Goal: Check status: Check status

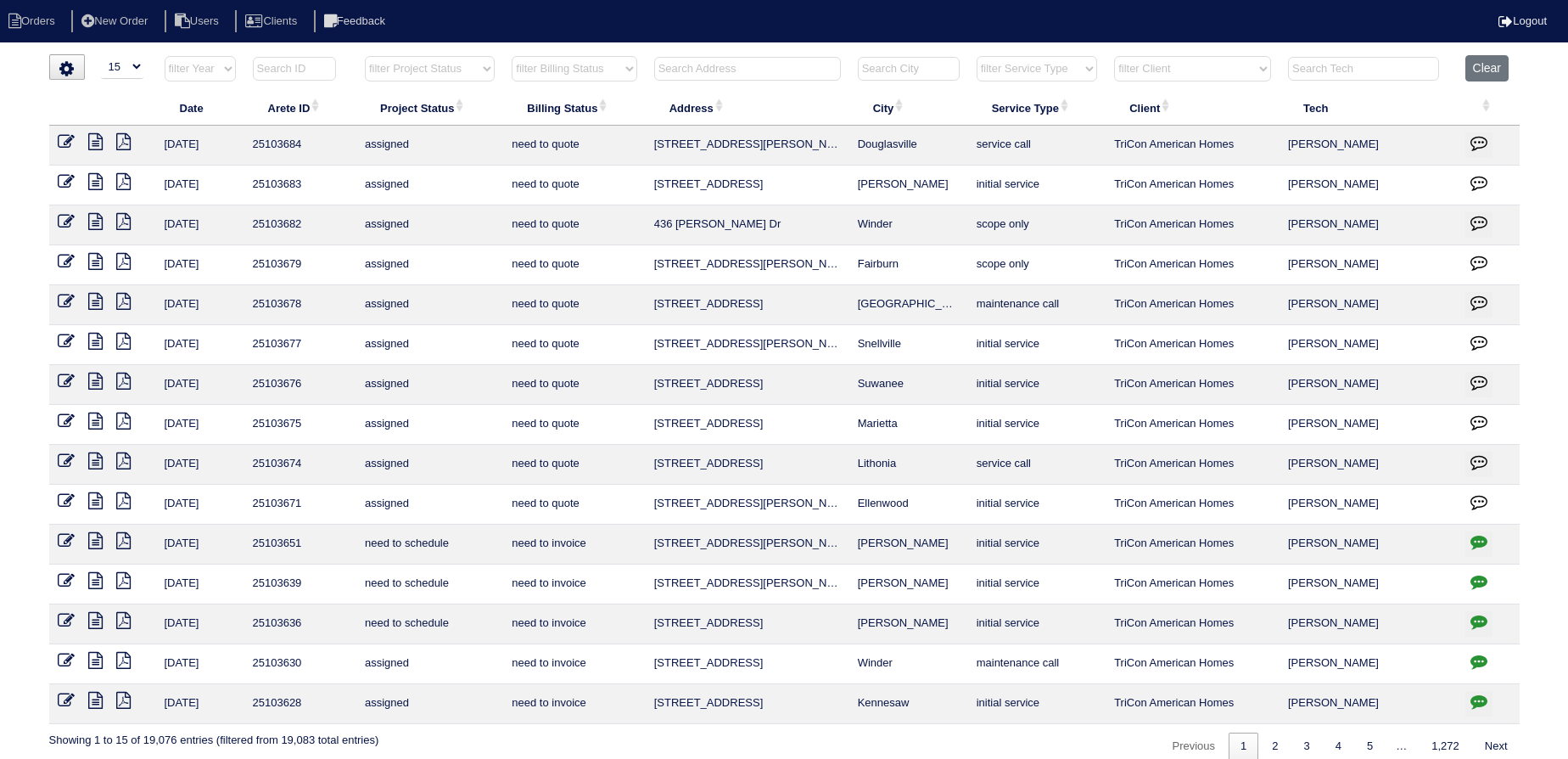
select select "15"
click at [1500, 67] on button "Clear" at bounding box center [1487, 68] width 44 height 26
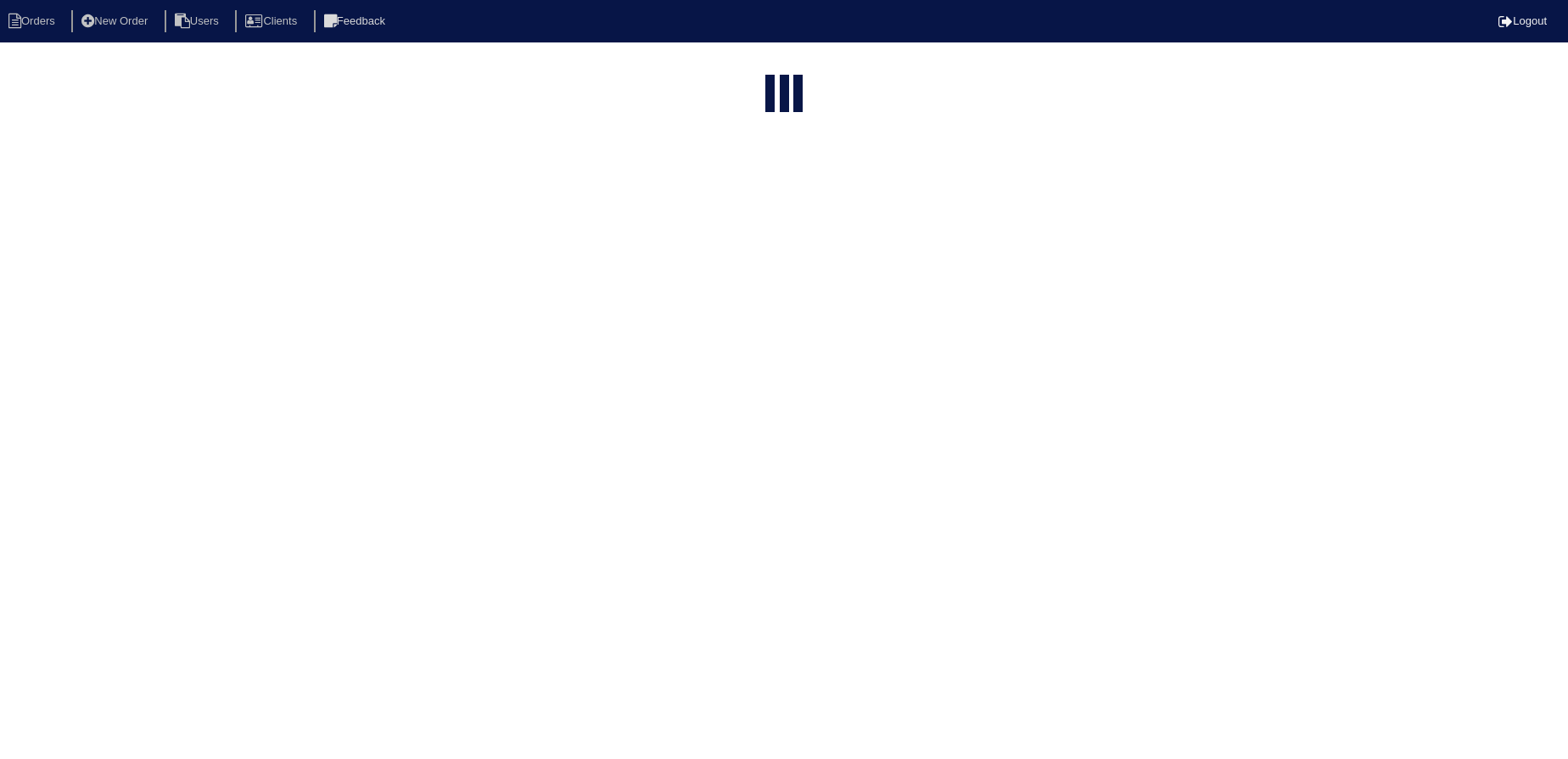
select select "15"
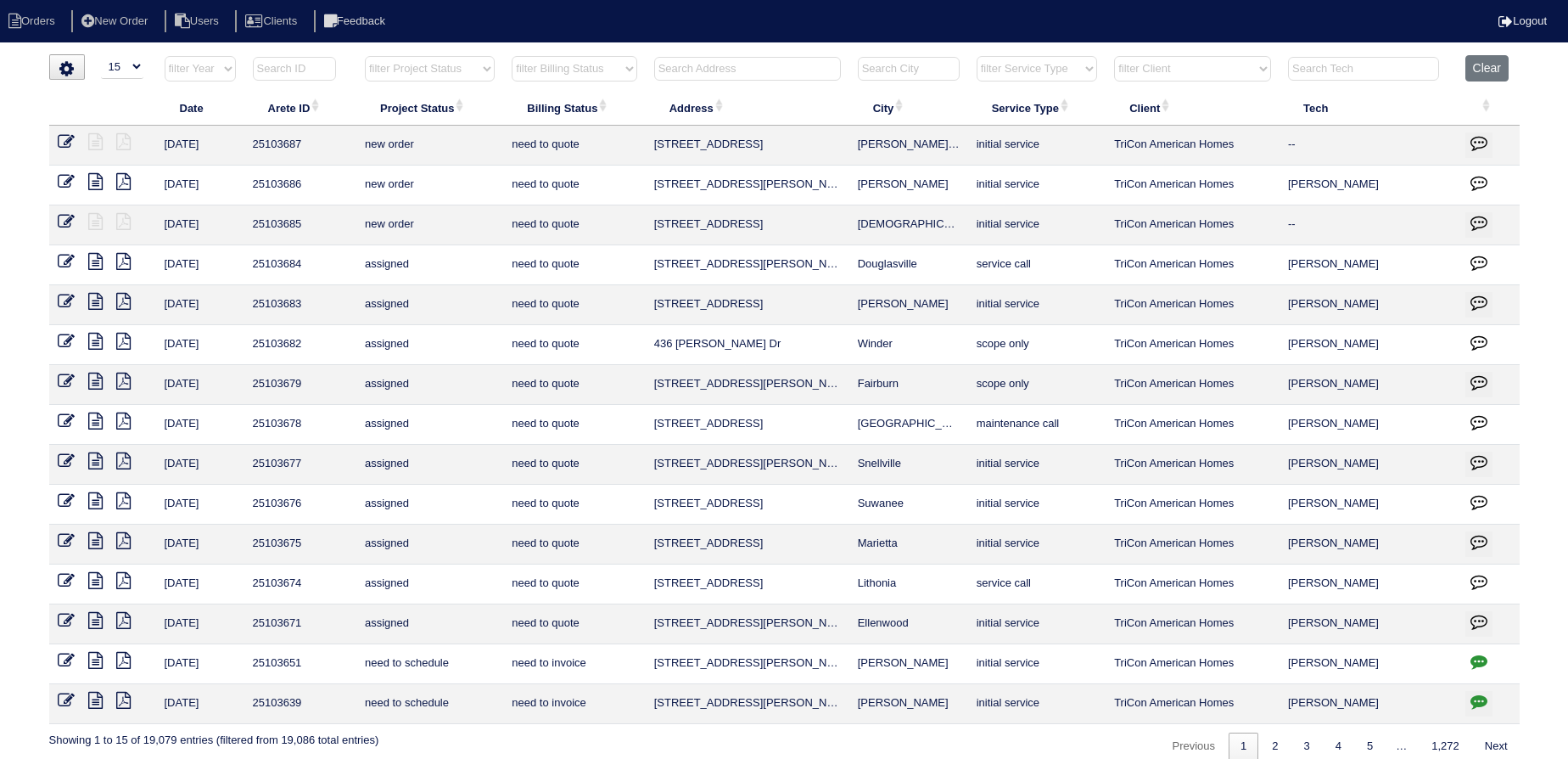
click at [753, 63] on input "text" at bounding box center [748, 69] width 187 height 24
click at [755, 61] on input "text" at bounding box center [748, 69] width 187 height 24
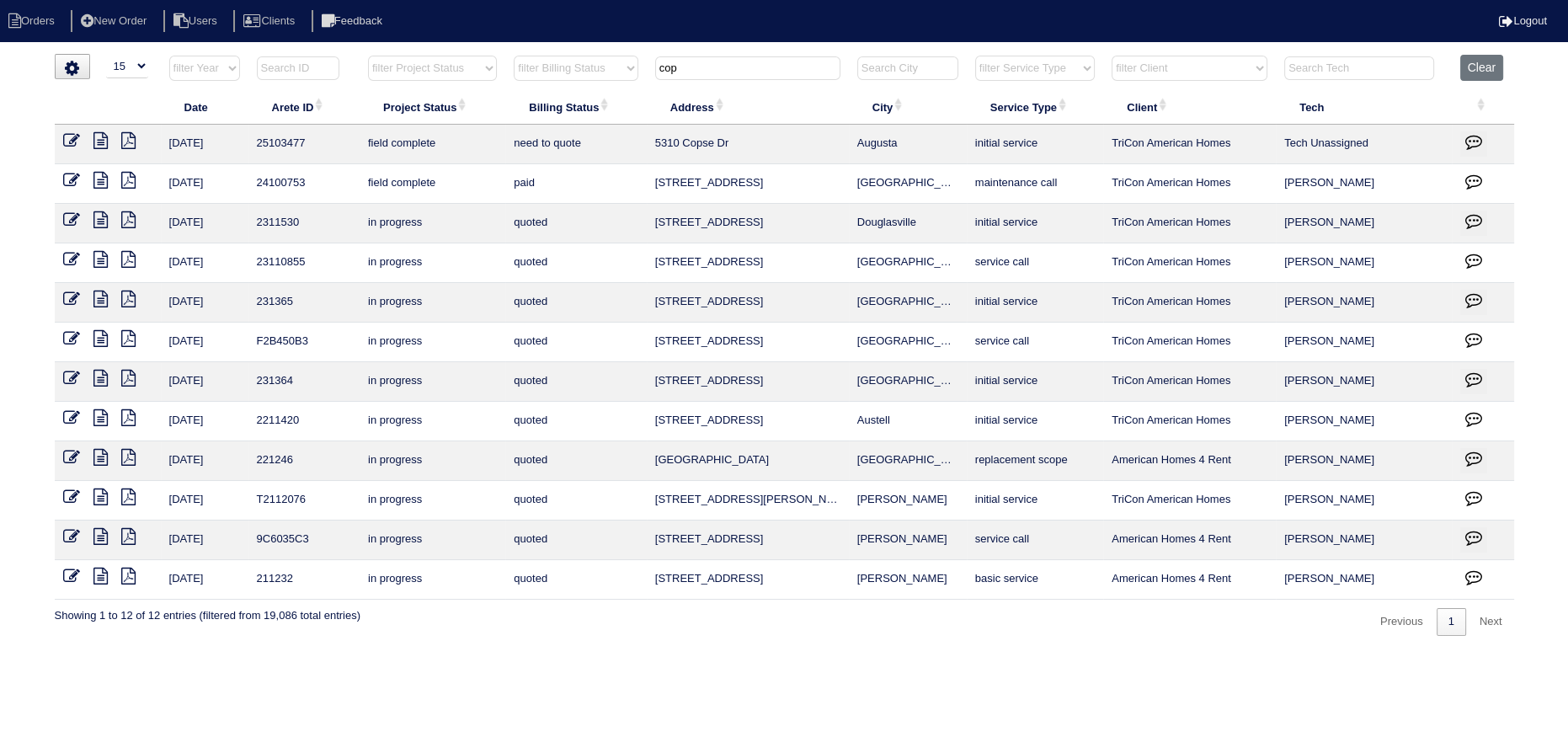
type input "cop"
click at [99, 140] on icon at bounding box center [101, 140] width 15 height 17
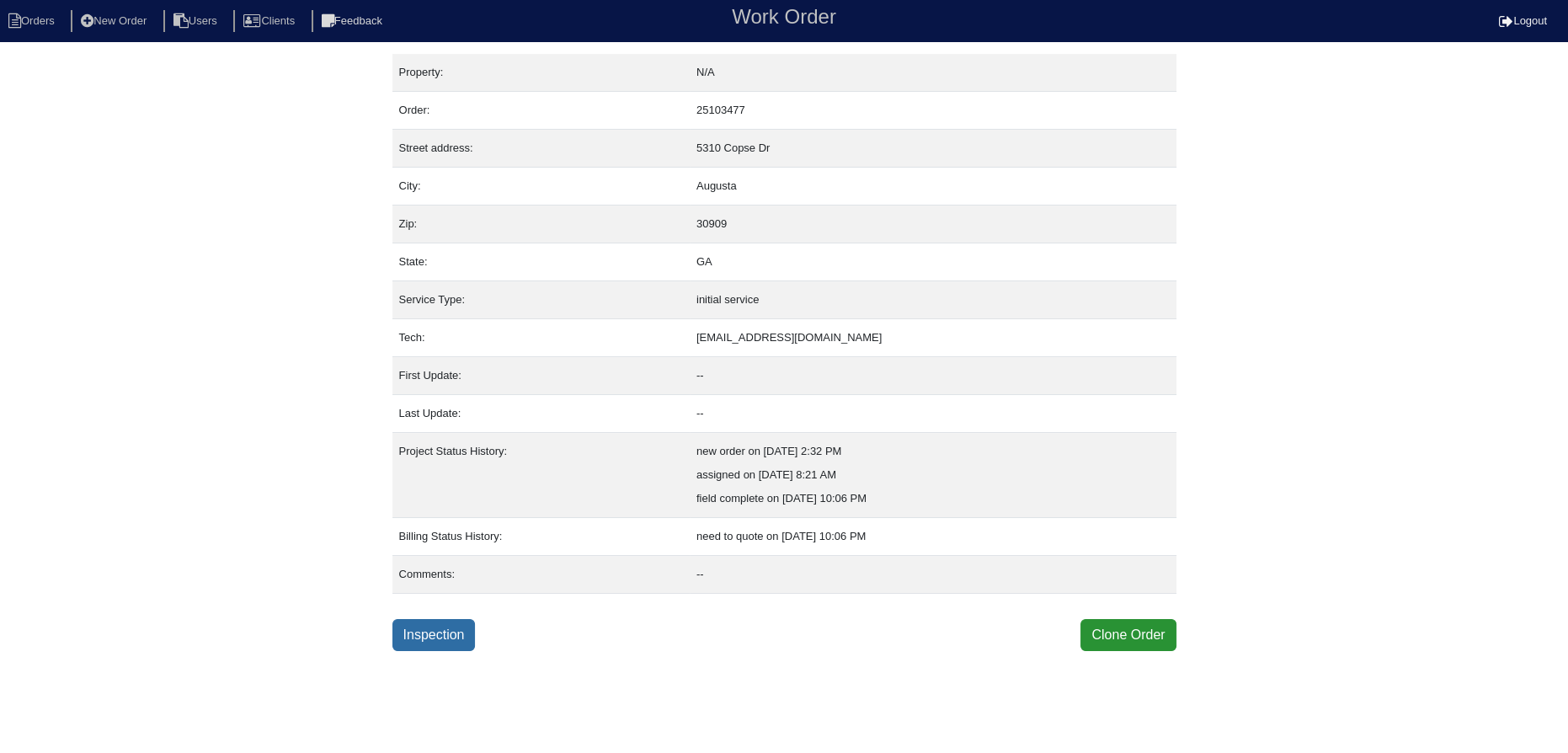
click at [462, 633] on link "Inspection" at bounding box center [434, 635] width 83 height 32
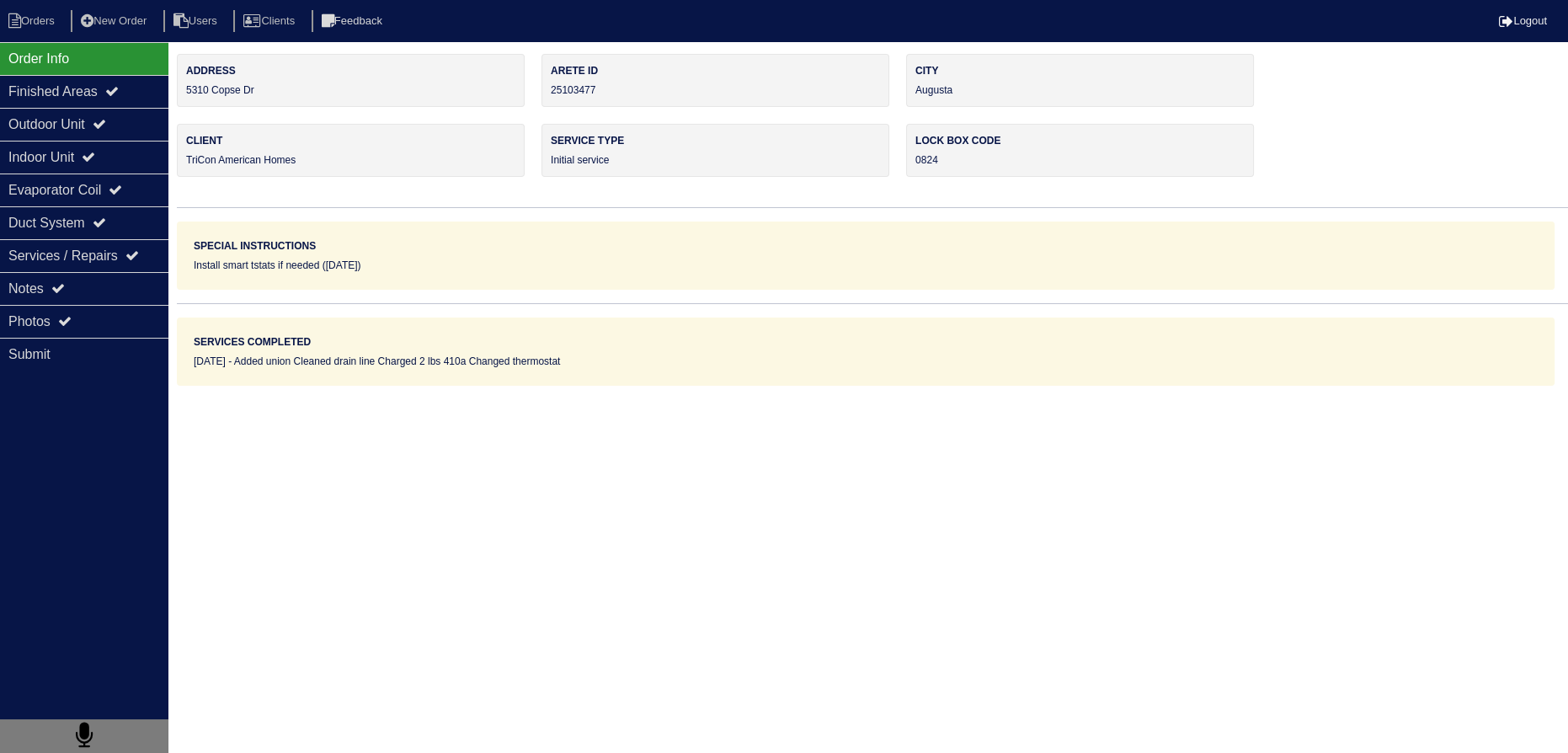
click at [122, 262] on div "Services / Repairs" at bounding box center [84, 255] width 169 height 33
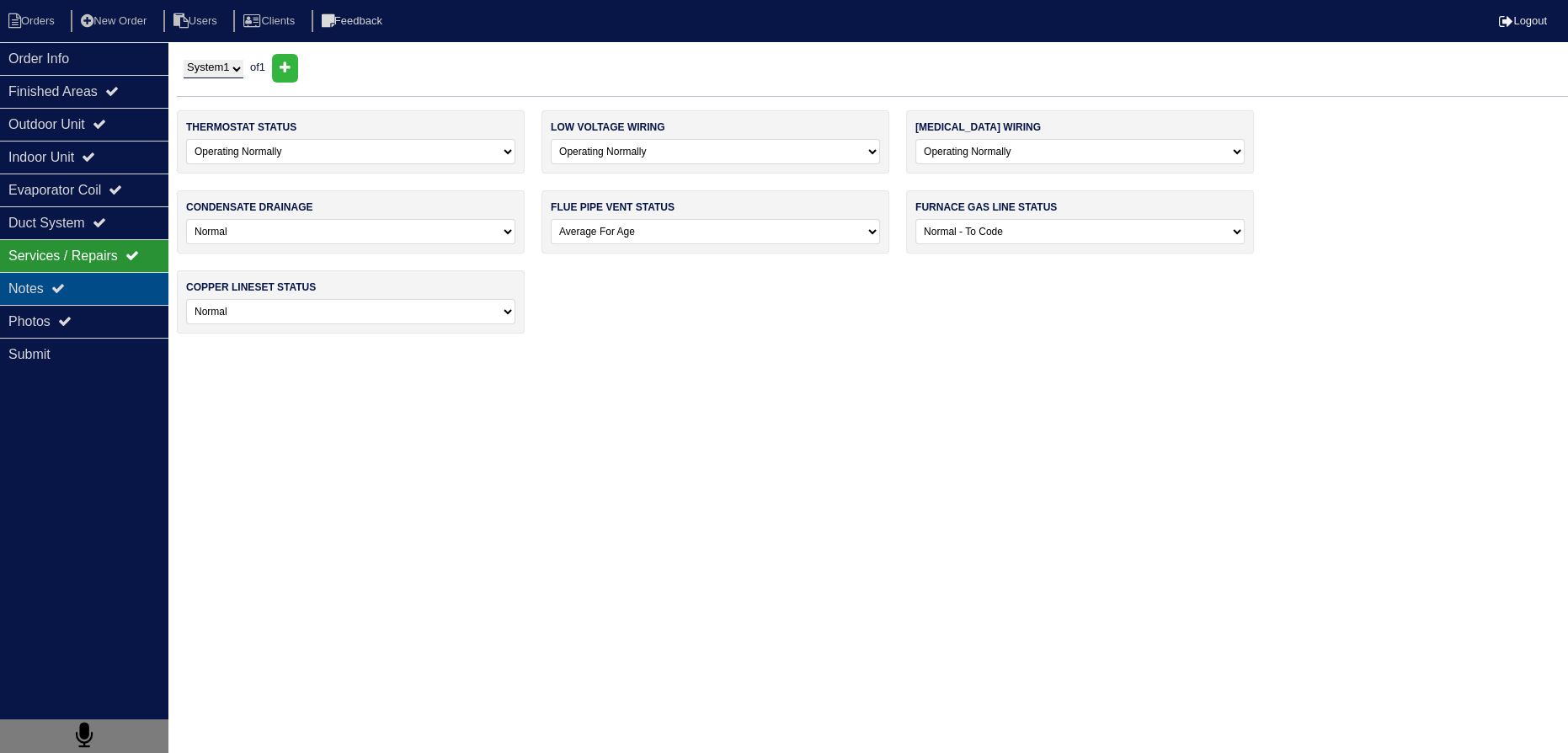
click at [115, 282] on div "Notes" at bounding box center [84, 288] width 169 height 33
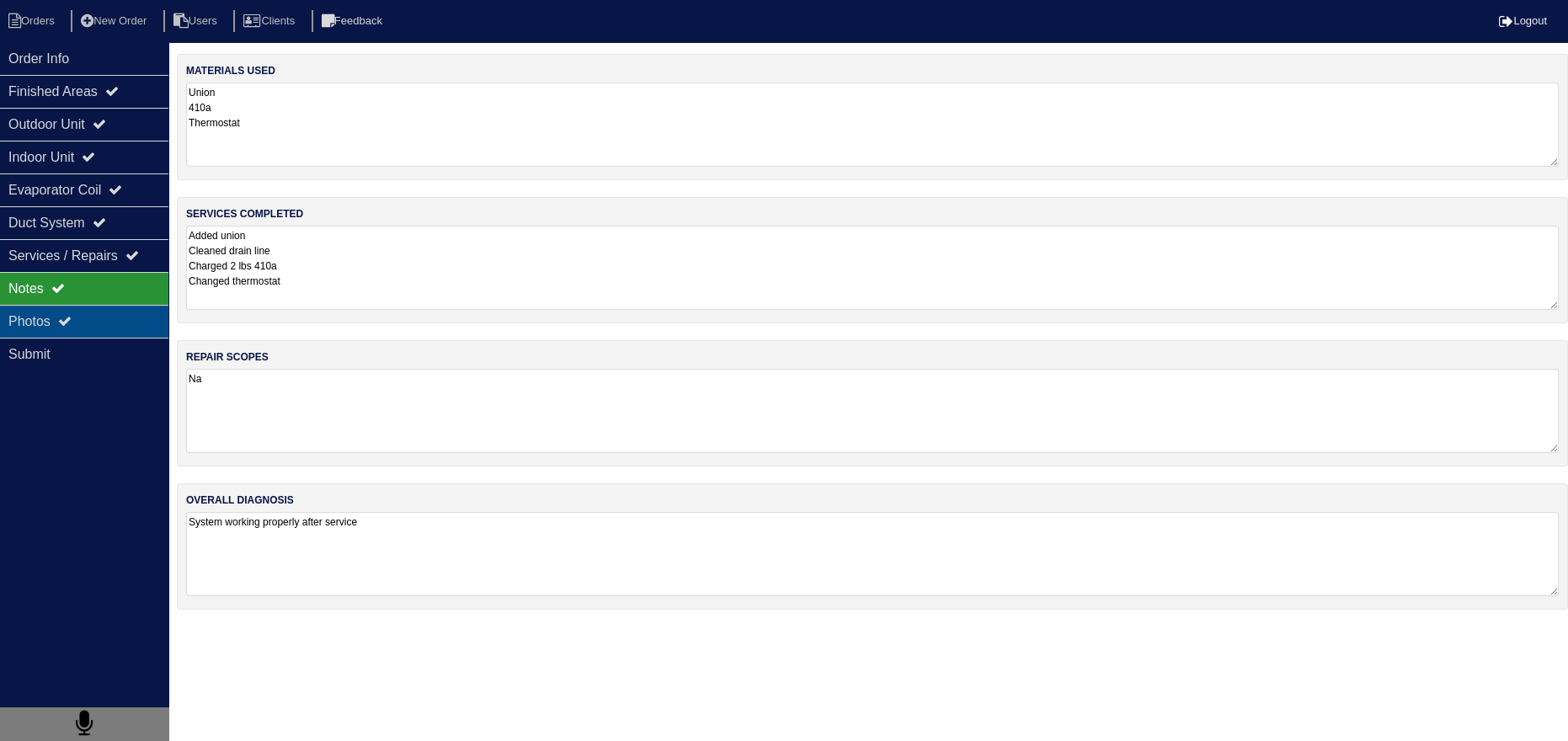
click at [106, 307] on div "Photos" at bounding box center [84, 321] width 169 height 33
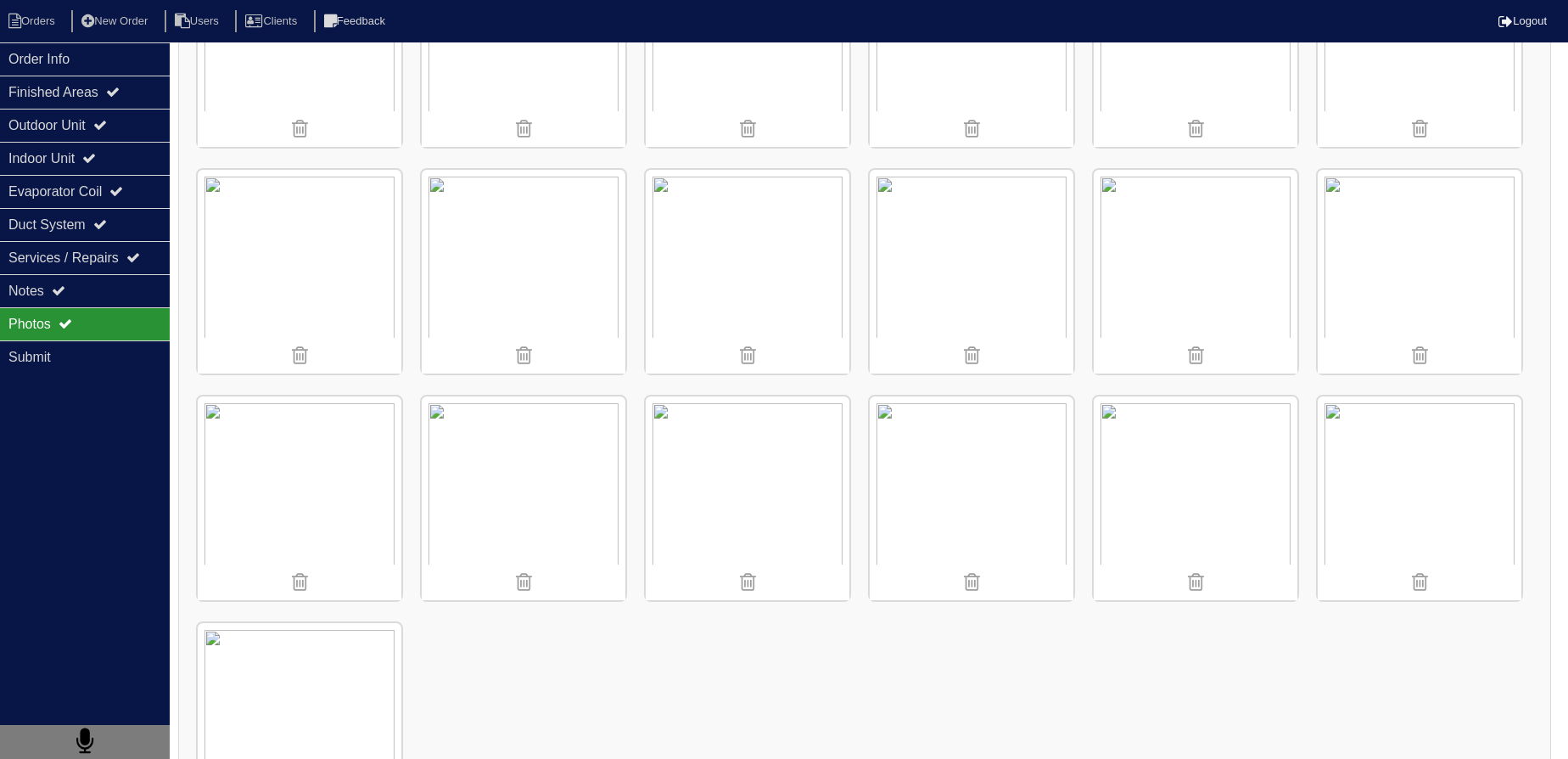
scroll to position [1372, 0]
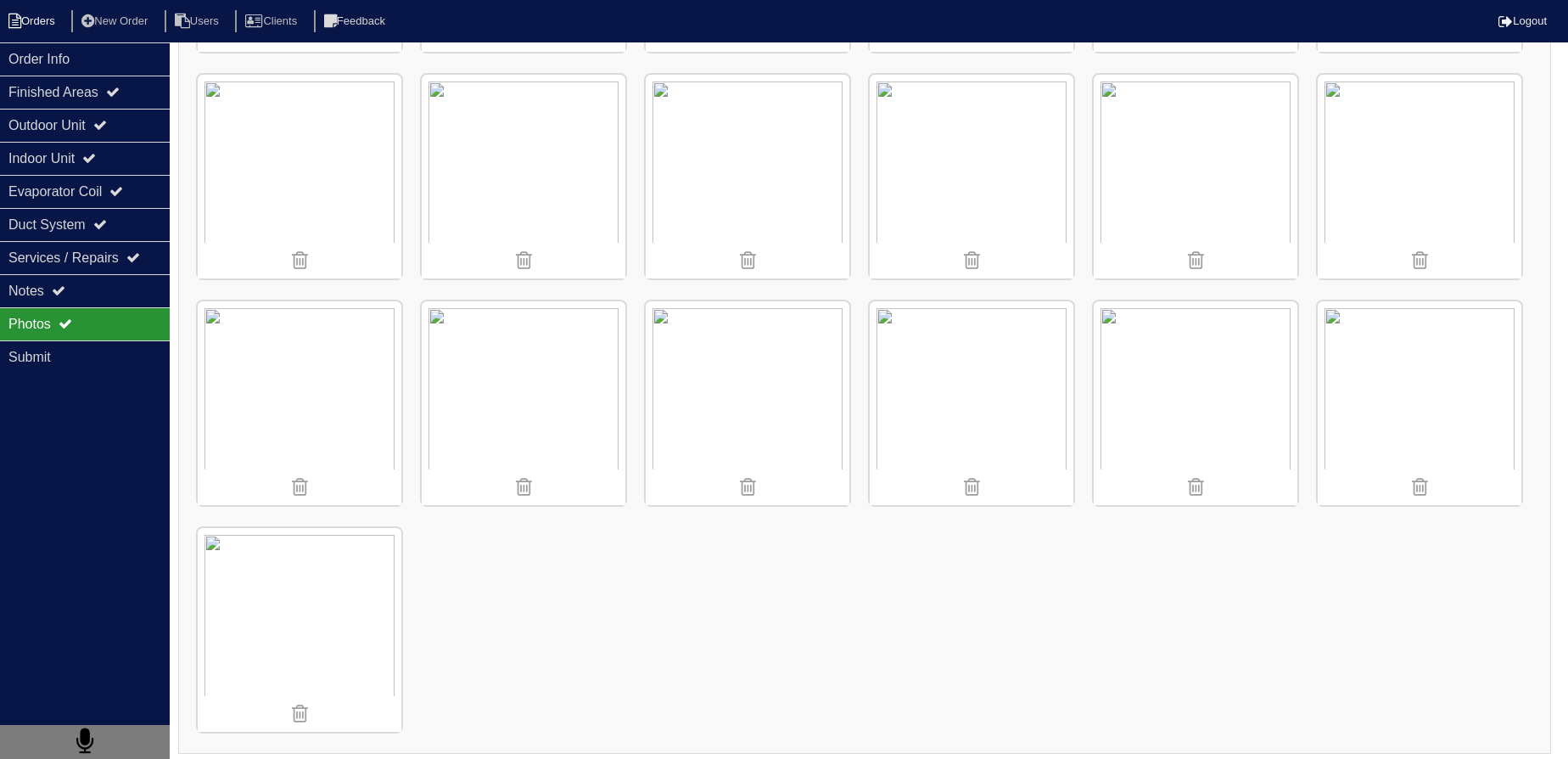
drag, startPoint x: 112, startPoint y: 59, endPoint x: 11, endPoint y: 32, distance: 104.5
click at [112, 58] on div "Order Info" at bounding box center [85, 59] width 170 height 33
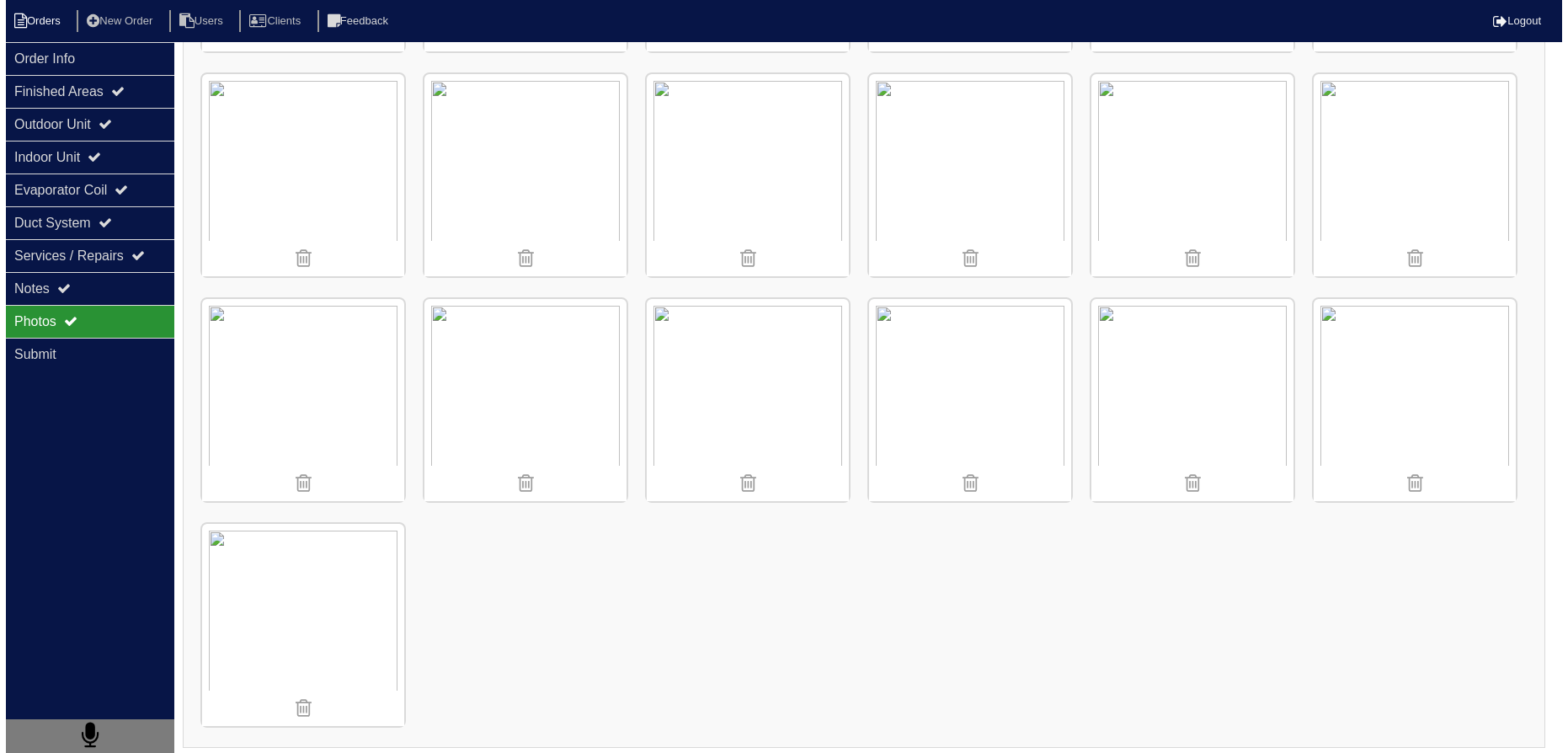
scroll to position [0, 0]
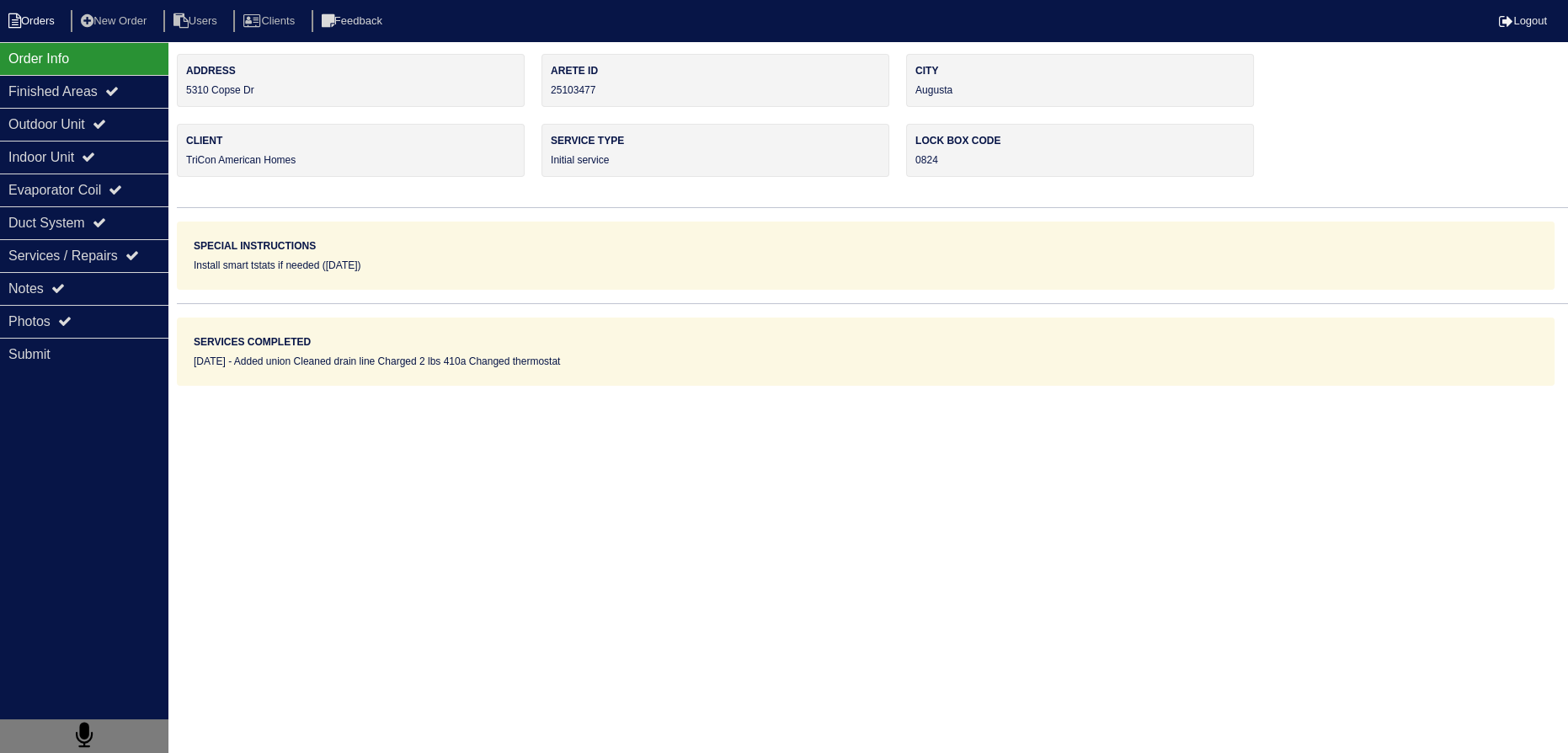
click at [9, 24] on icon at bounding box center [15, 21] width 13 height 15
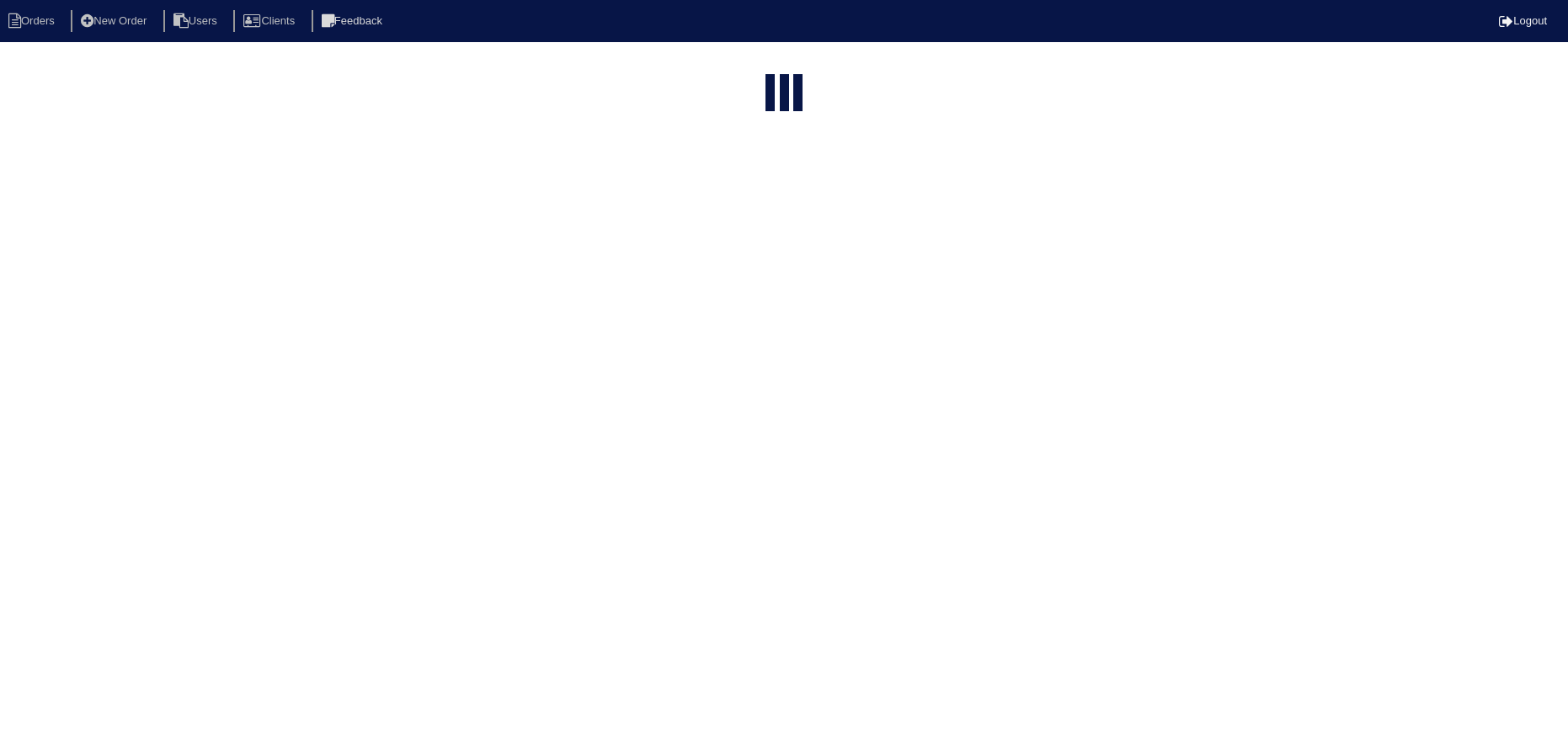
select select "15"
type input "cop"
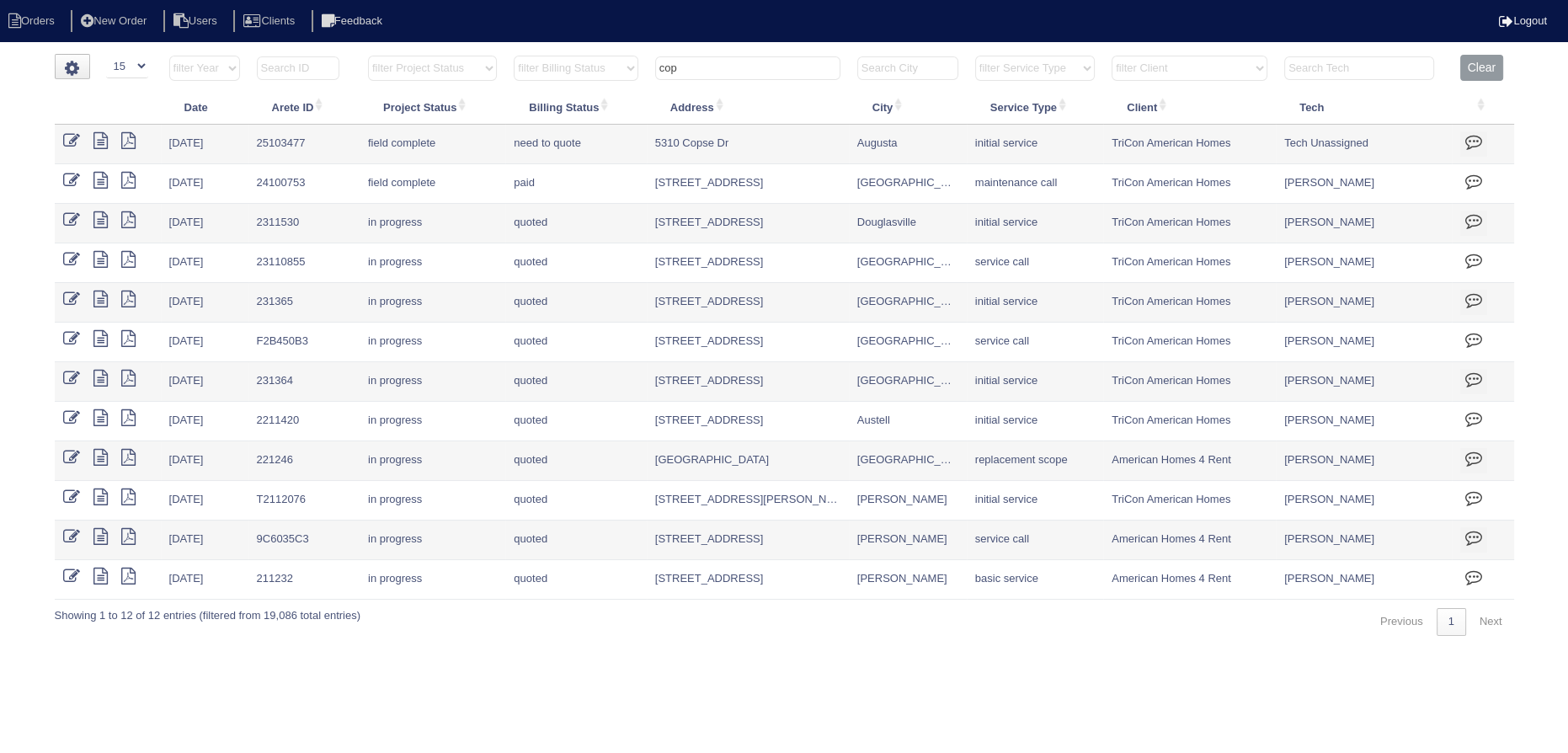
click at [770, 65] on input "cop" at bounding box center [748, 68] width 186 height 24
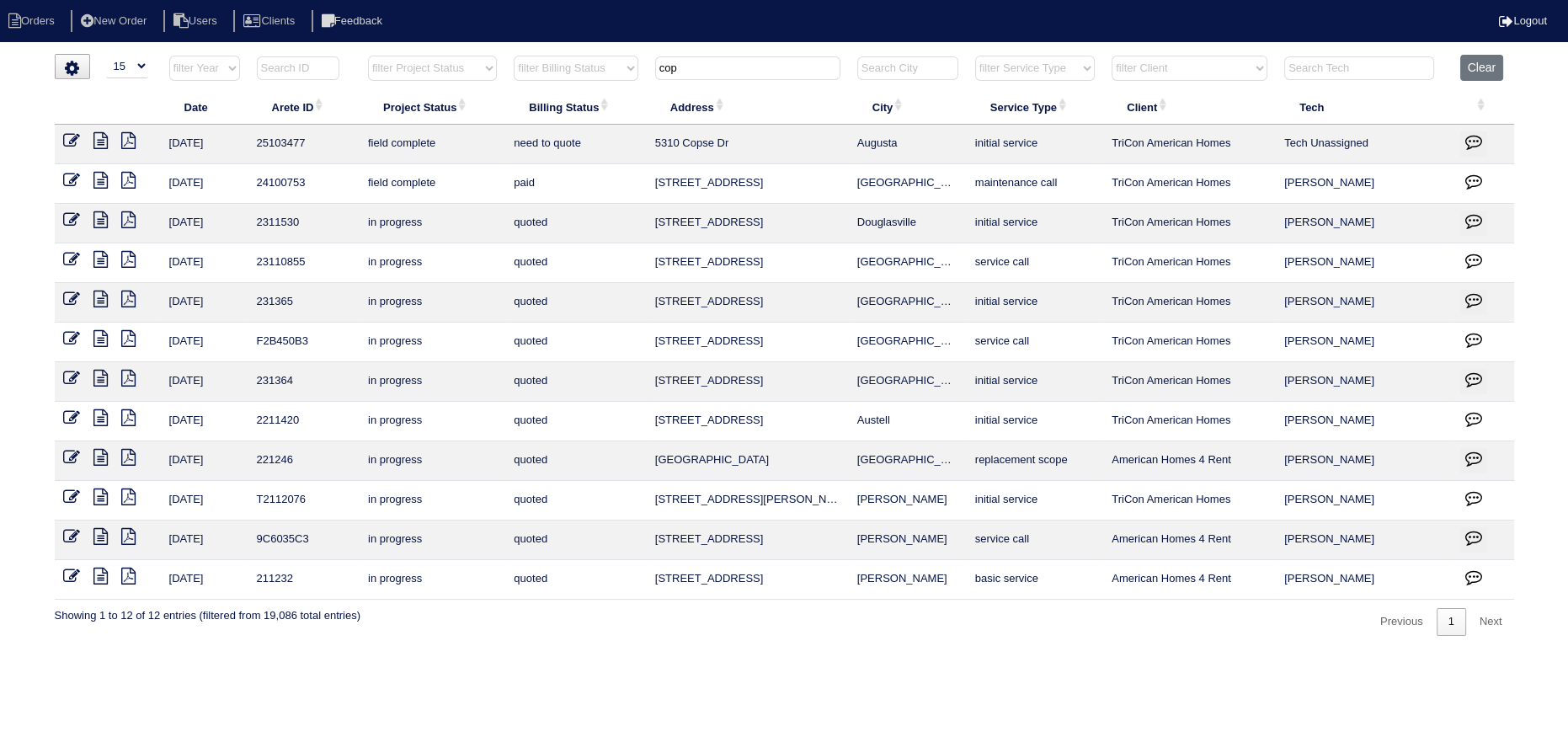
click at [770, 65] on input "cop" at bounding box center [748, 68] width 186 height 24
